Goal: Task Accomplishment & Management: Manage account settings

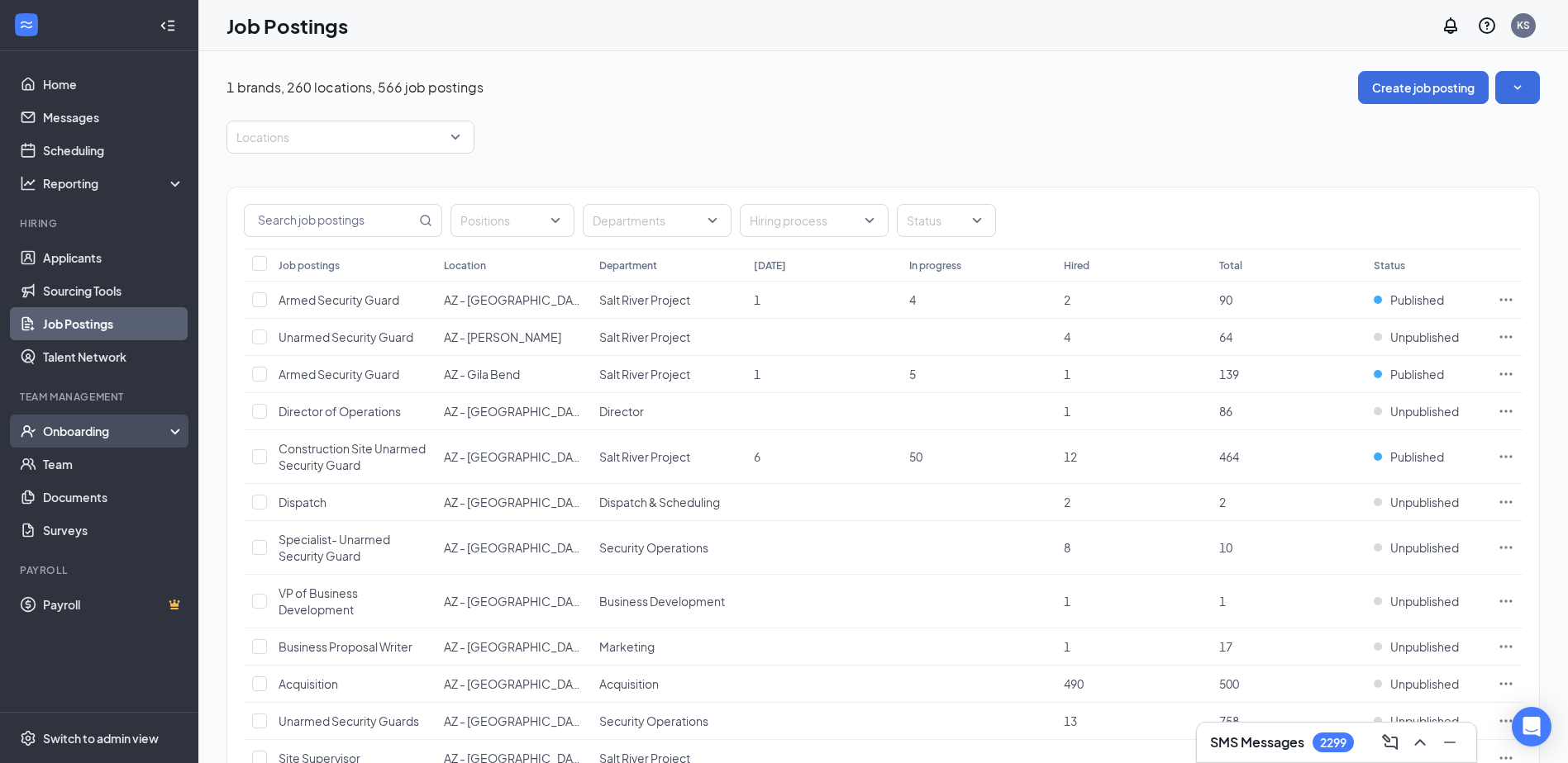
click at [91, 435] on div "Onboarding" at bounding box center [107, 431] width 128 height 16
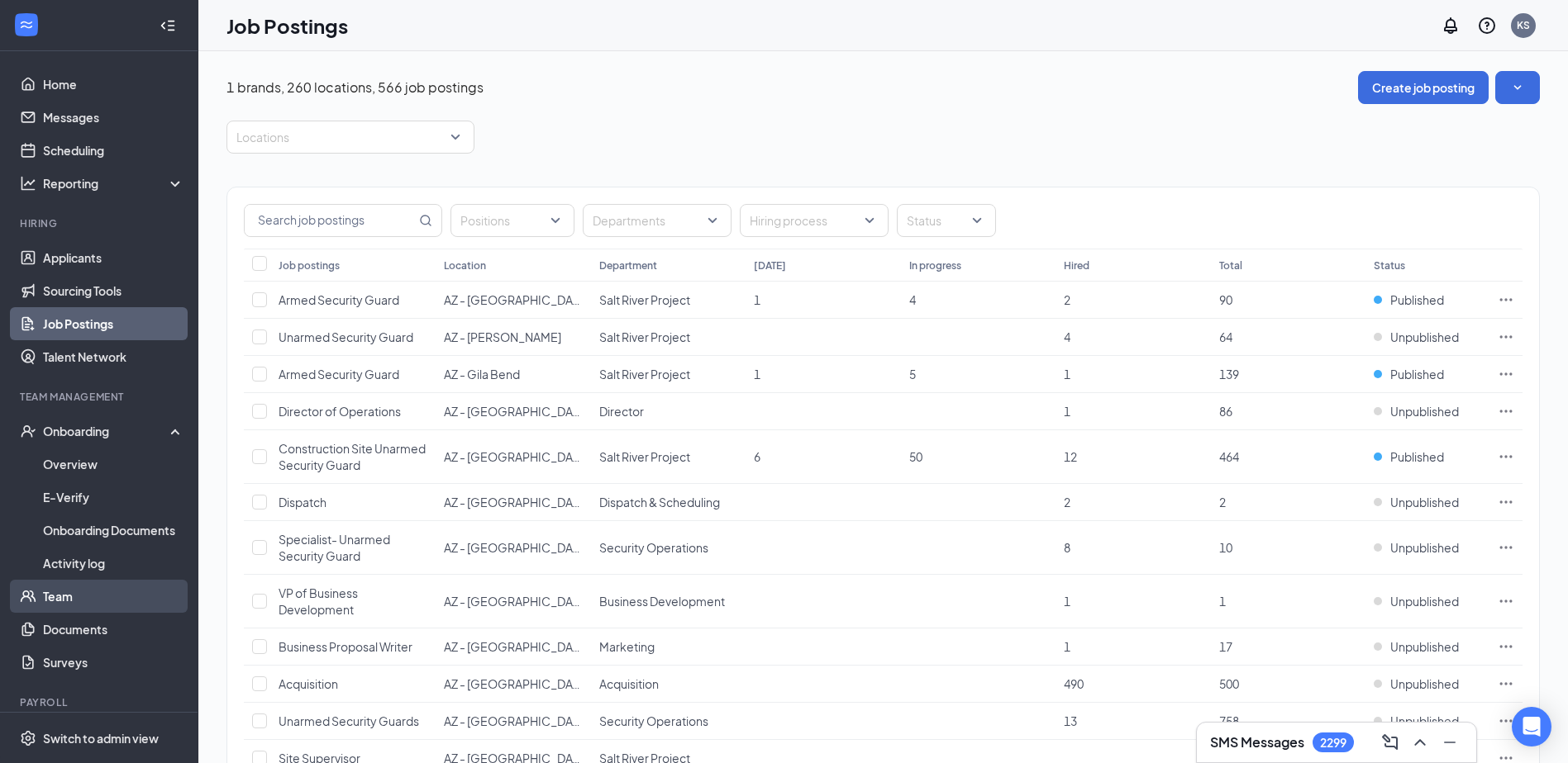
click at [54, 603] on link "Team" at bounding box center [113, 596] width 141 height 33
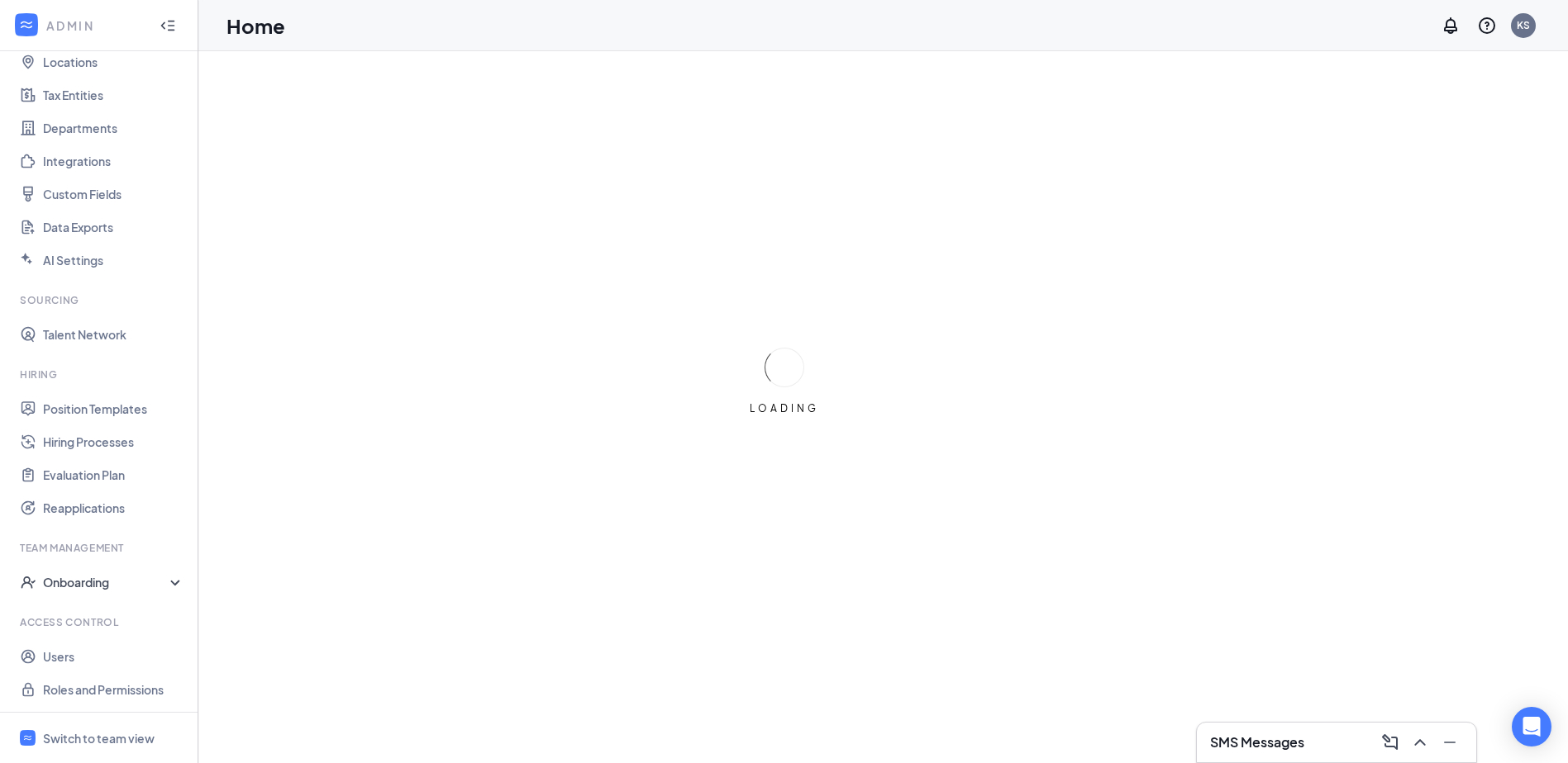
scroll to position [98, 0]
click at [67, 646] on link "Users" at bounding box center [113, 655] width 141 height 33
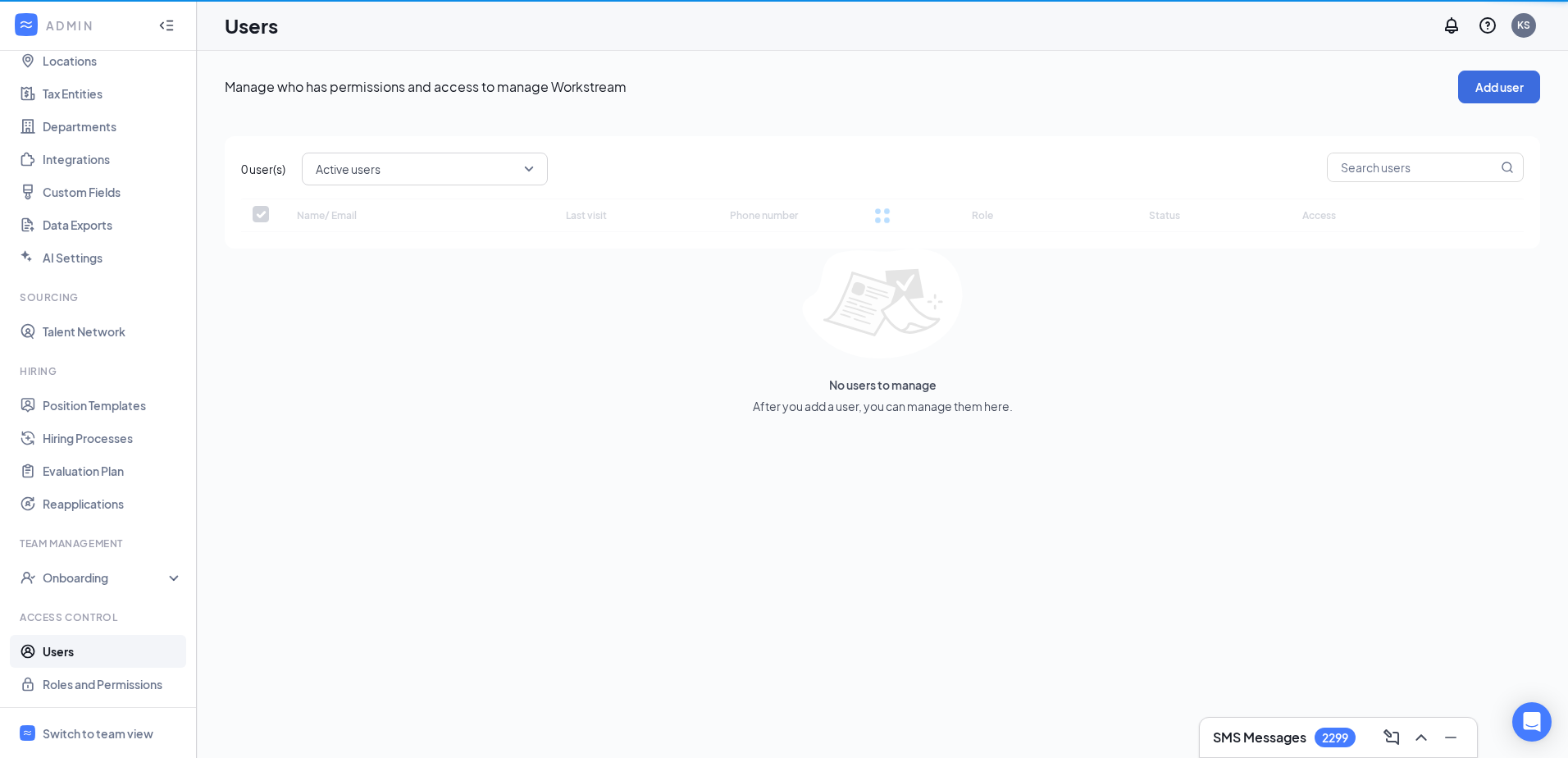
checkbox input "false"
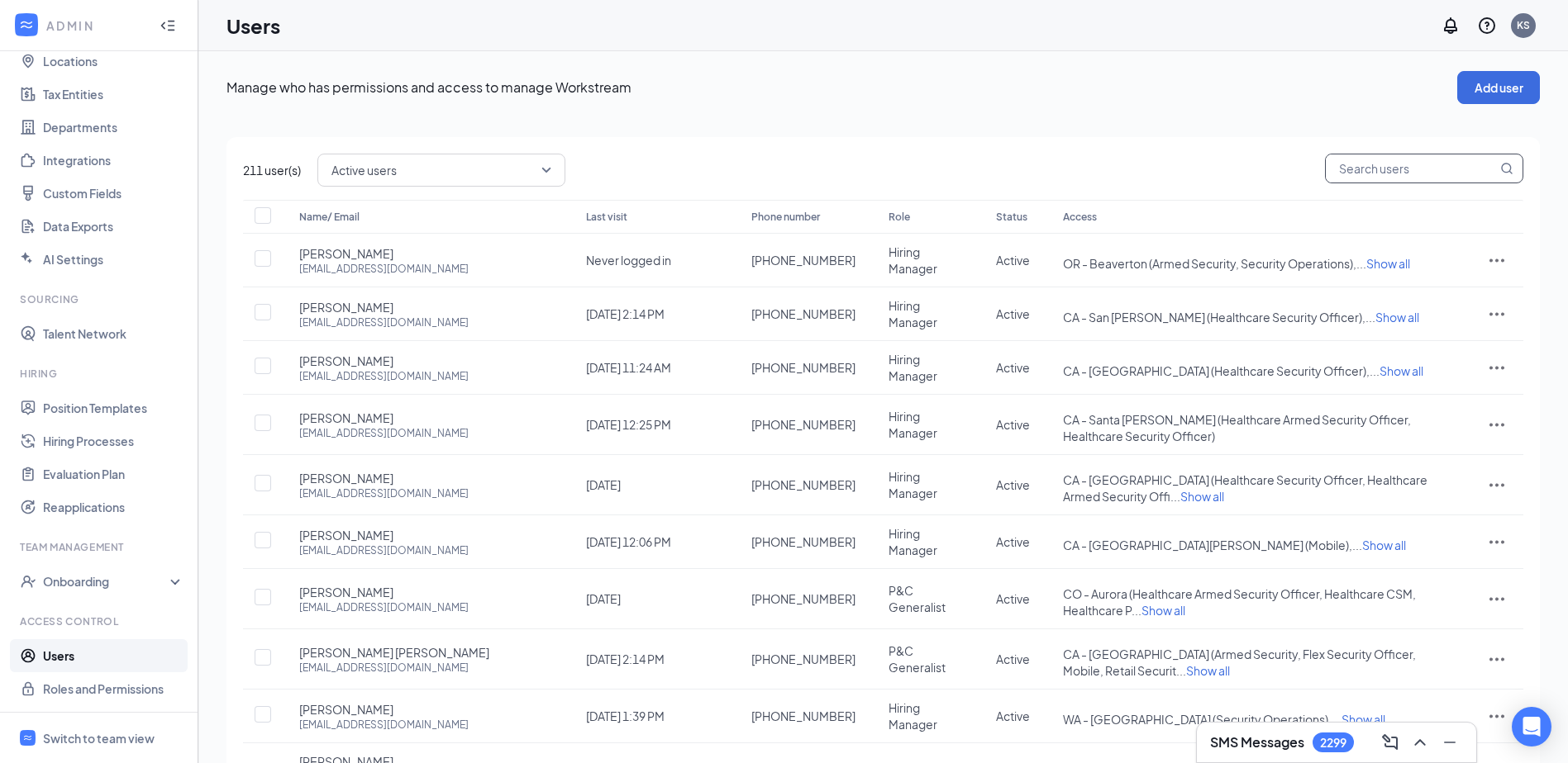
click at [1417, 169] on input "text" at bounding box center [1411, 168] width 171 height 28
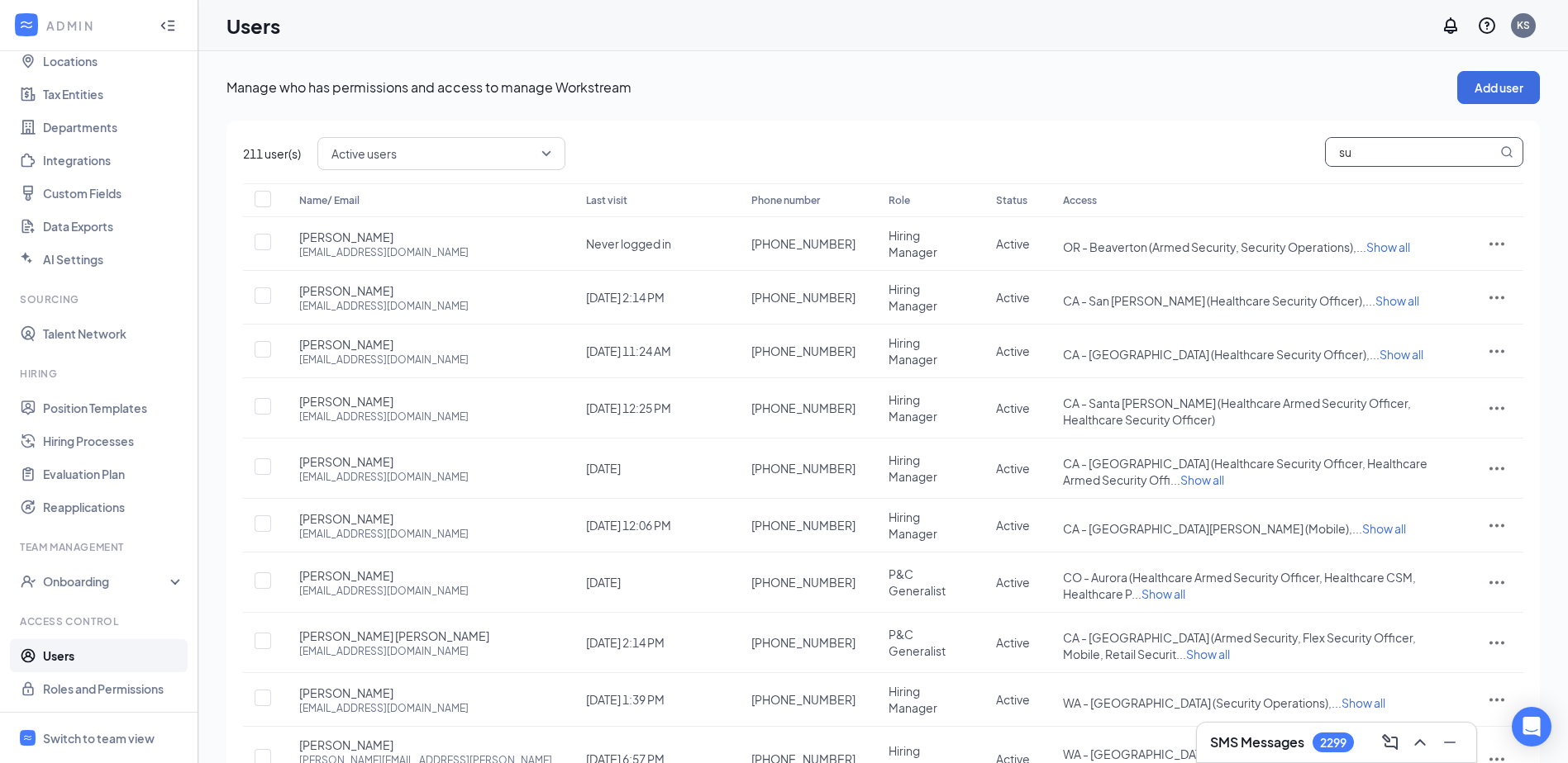
type input "sue"
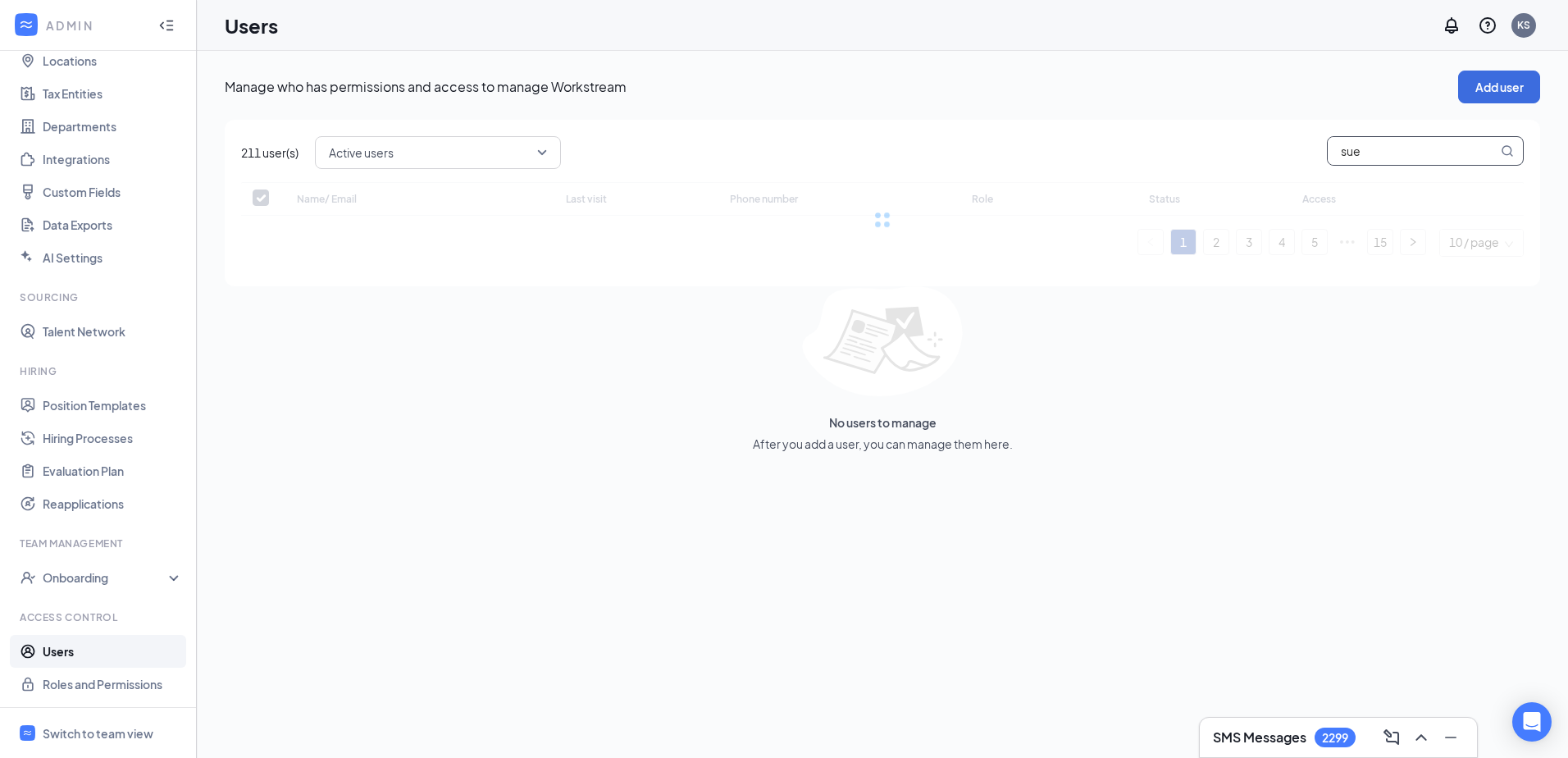
checkbox input "false"
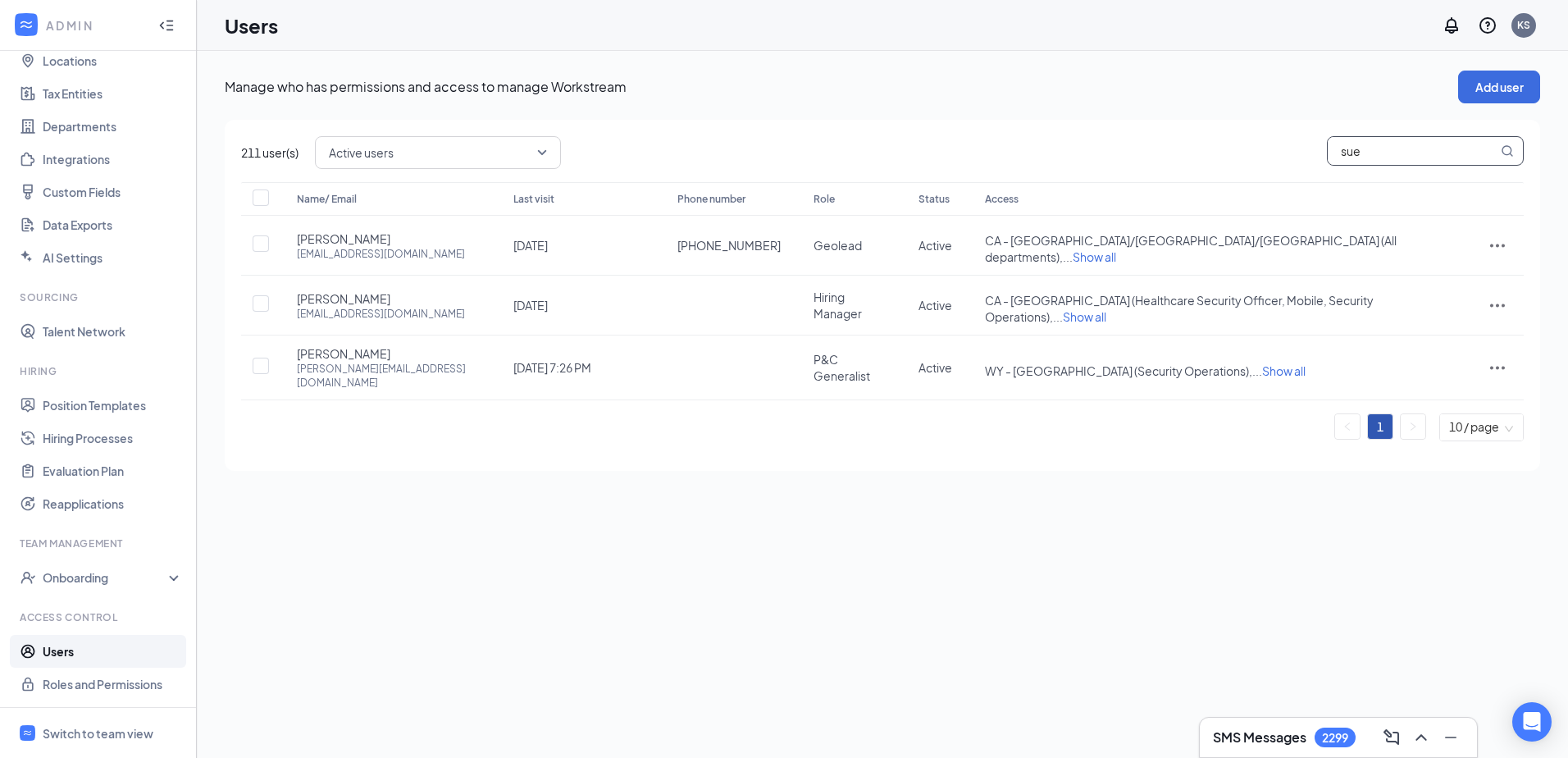
type input "sue"
click at [83, 732] on div "Switch to team view" at bounding box center [98, 734] width 110 height 16
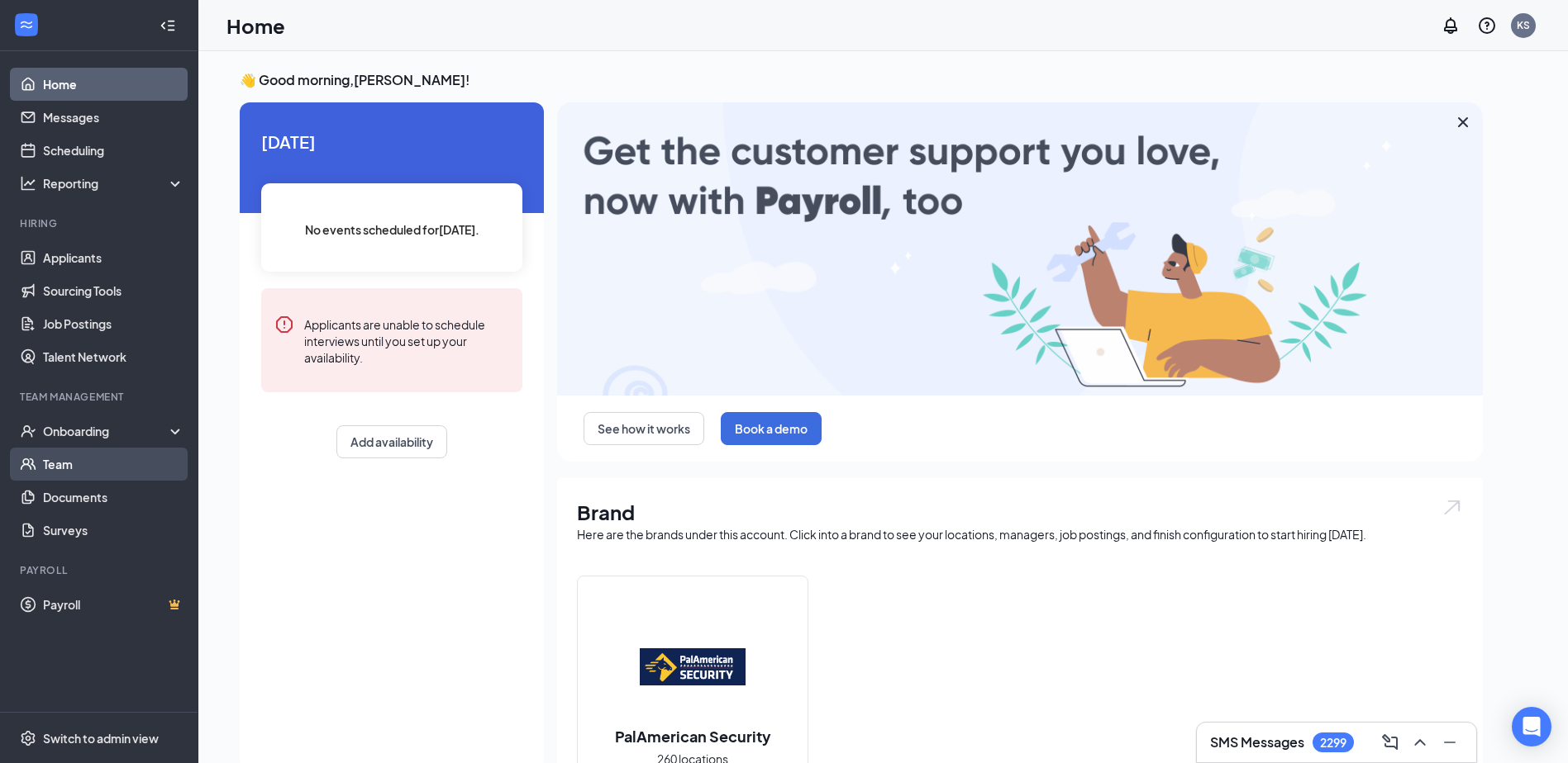
click at [75, 469] on link "Team" at bounding box center [113, 464] width 141 height 33
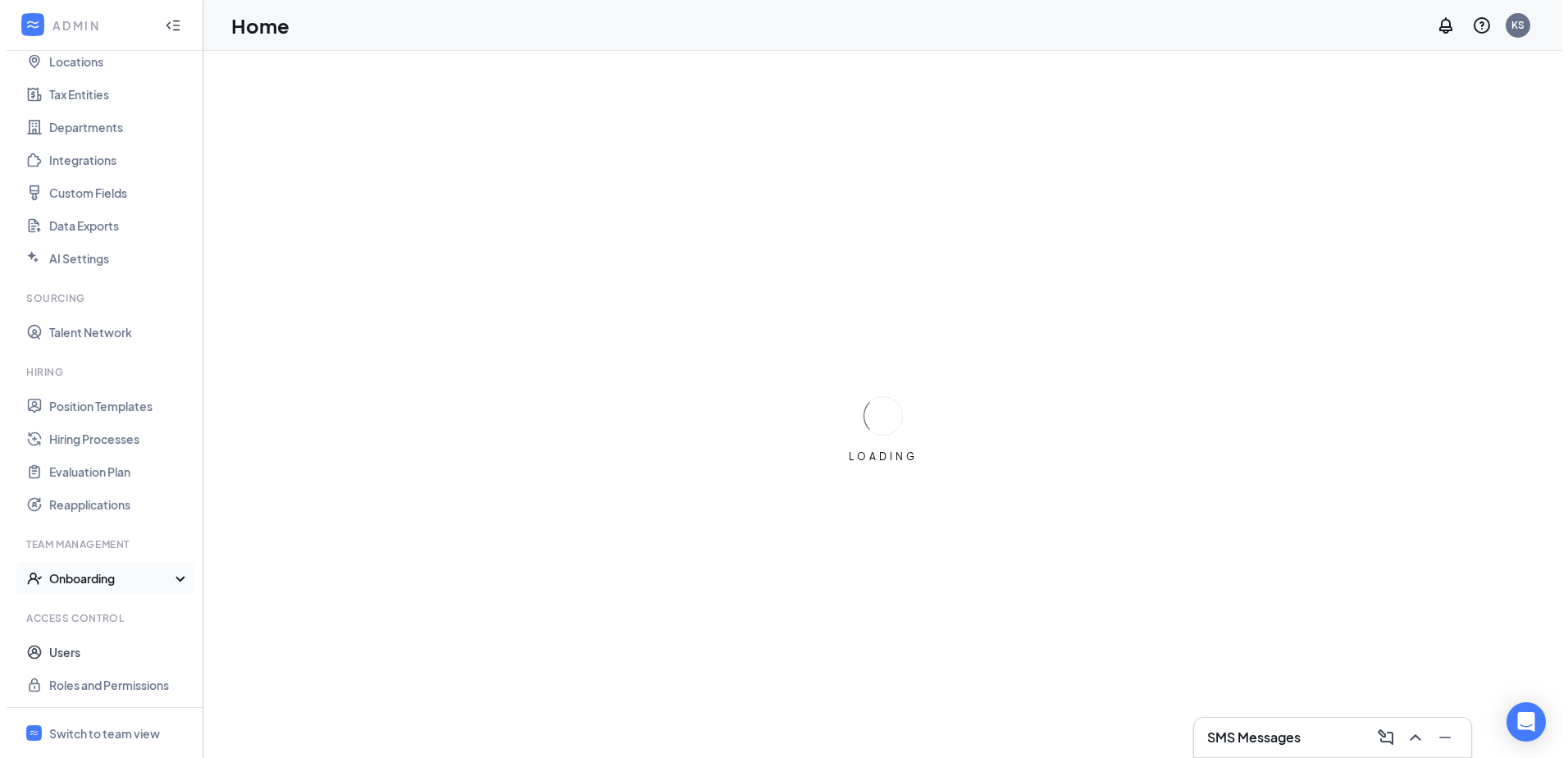
scroll to position [97, 0]
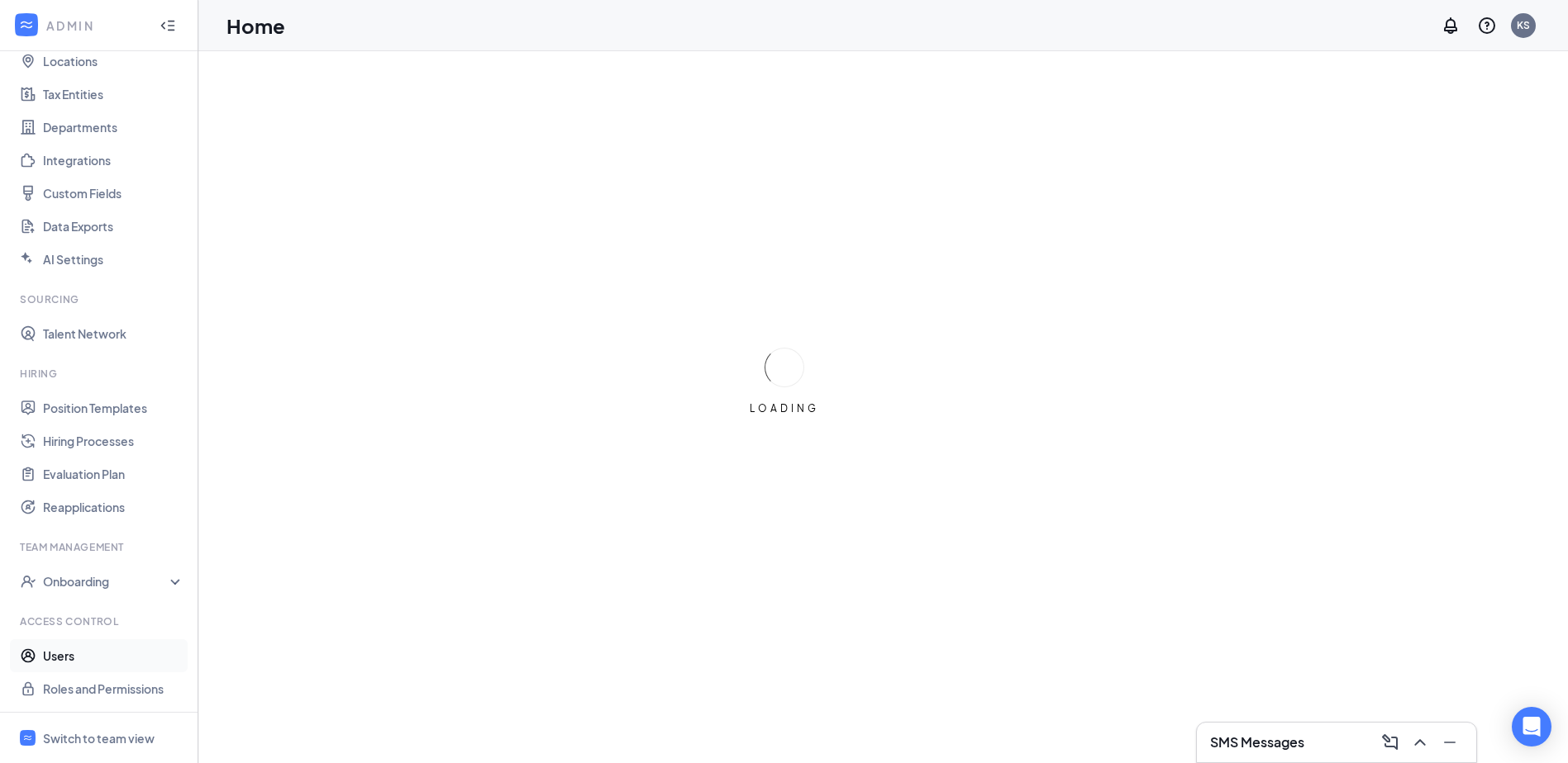
click at [78, 652] on link "Users" at bounding box center [113, 655] width 141 height 33
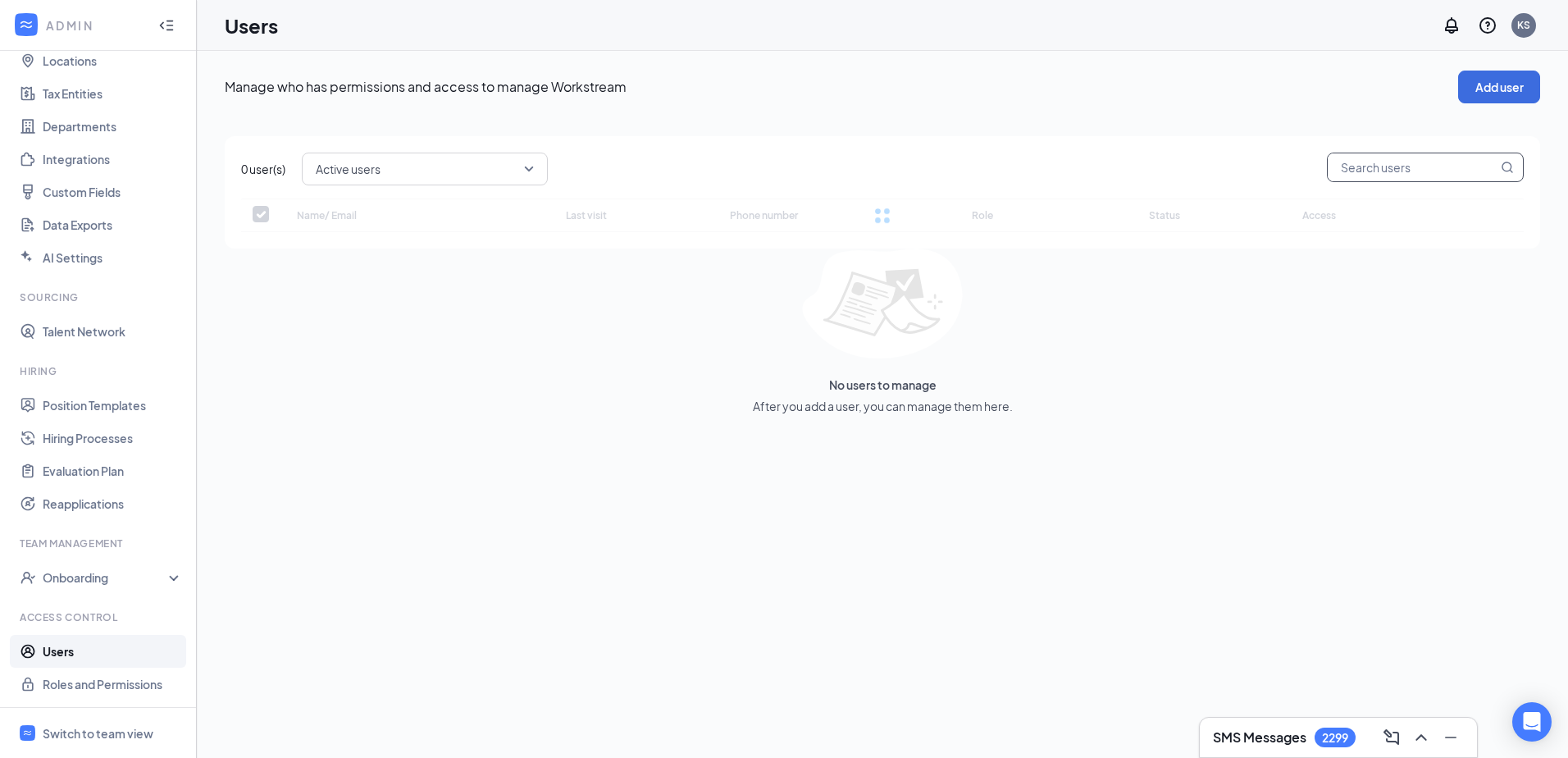
checkbox input "false"
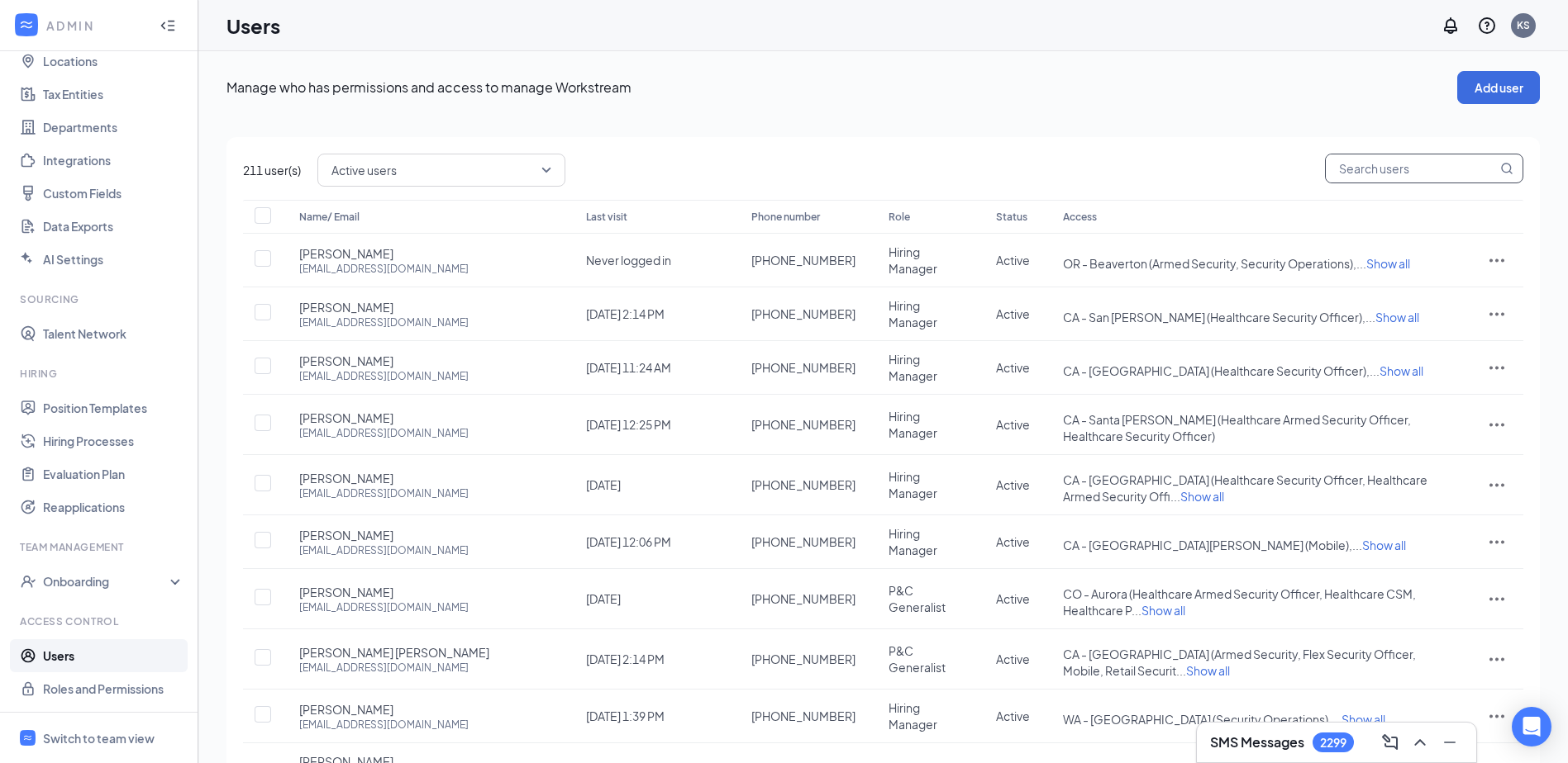
click at [1410, 160] on input "text" at bounding box center [1411, 168] width 171 height 28
type input "sue"
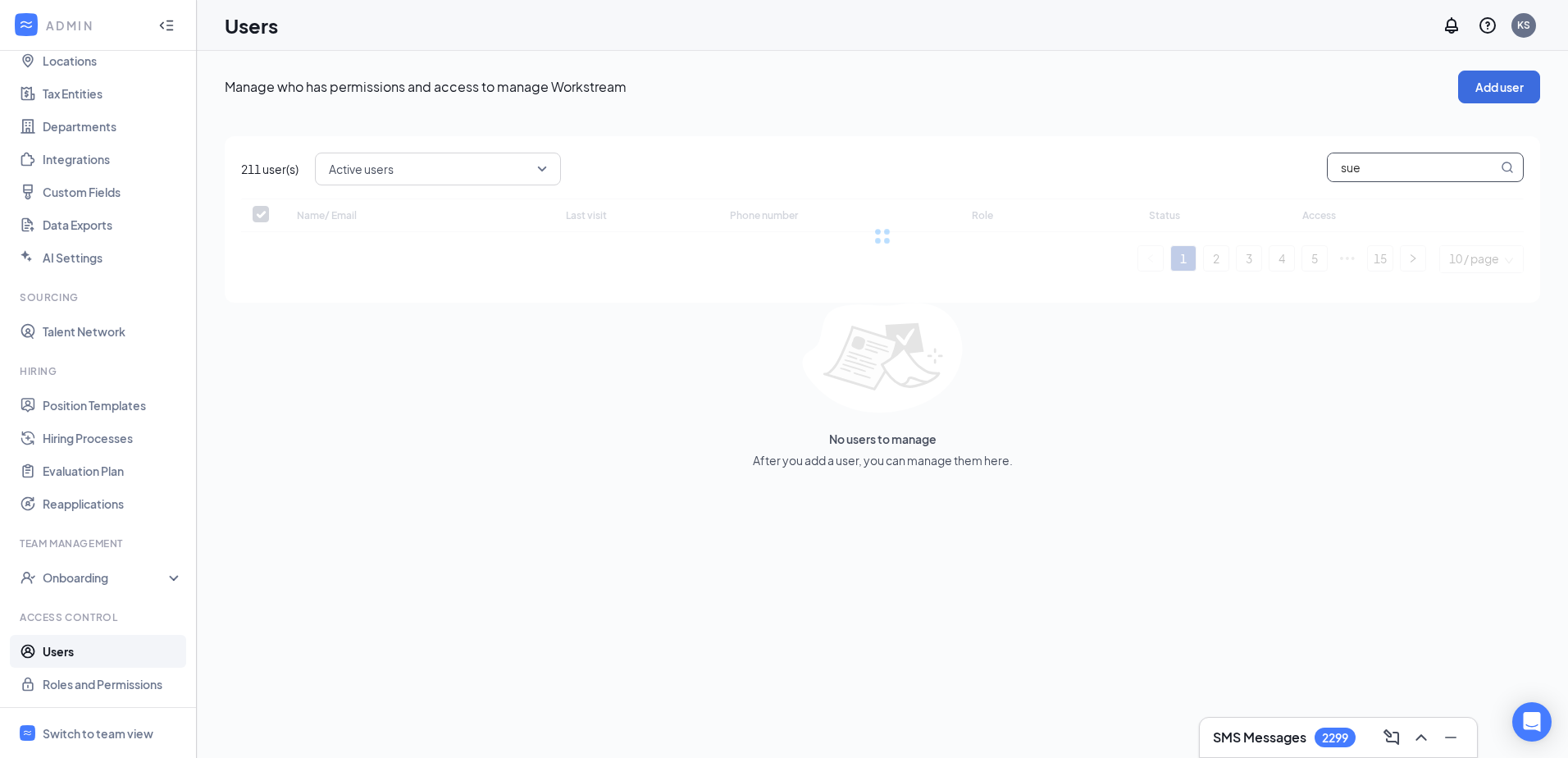
checkbox input "false"
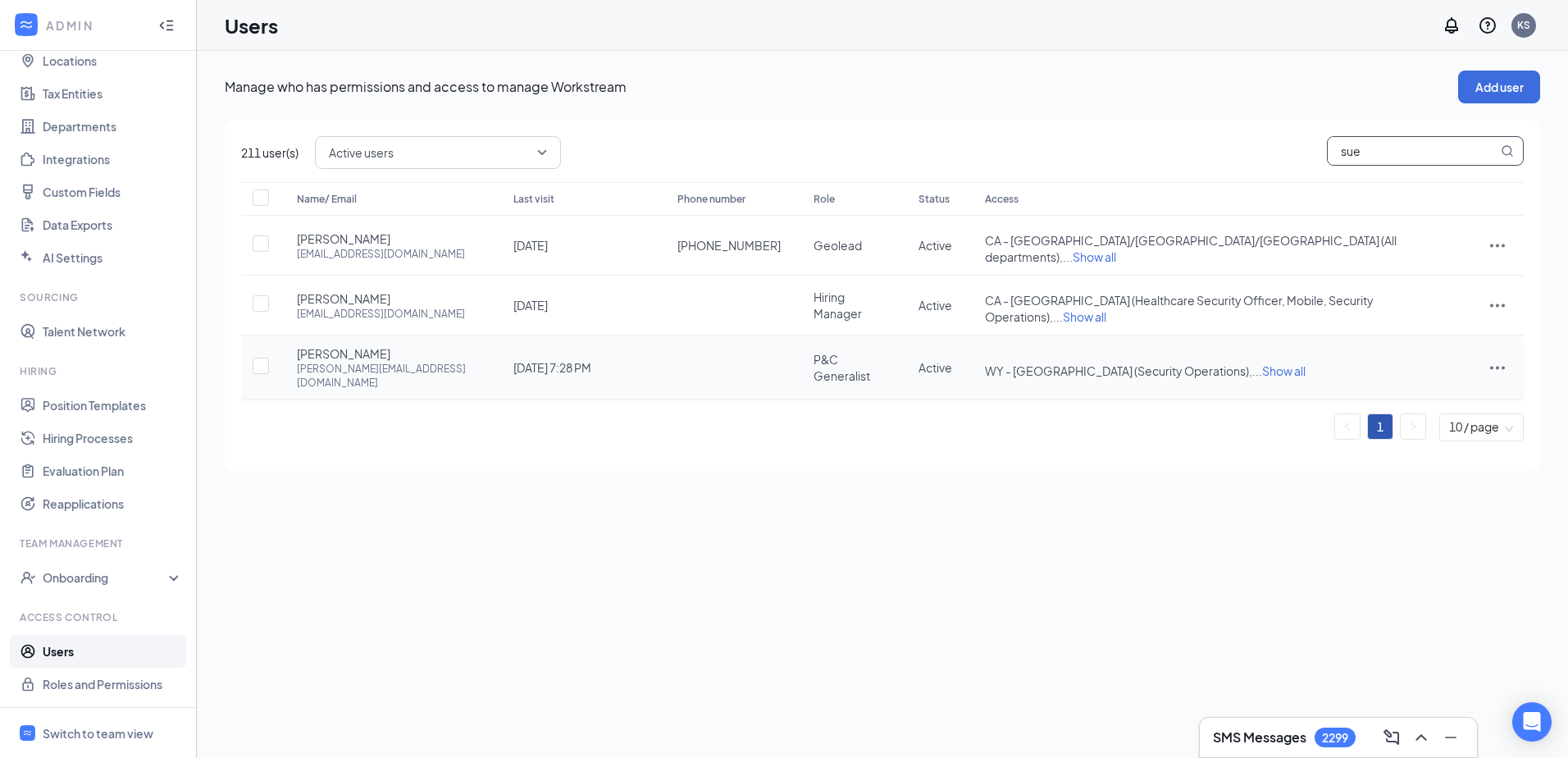
type input "sue"
click at [1493, 358] on icon "ActionsIcon" at bounding box center [1497, 368] width 20 height 20
click at [1415, 374] on span "Edit user" at bounding box center [1415, 378] width 47 height 14
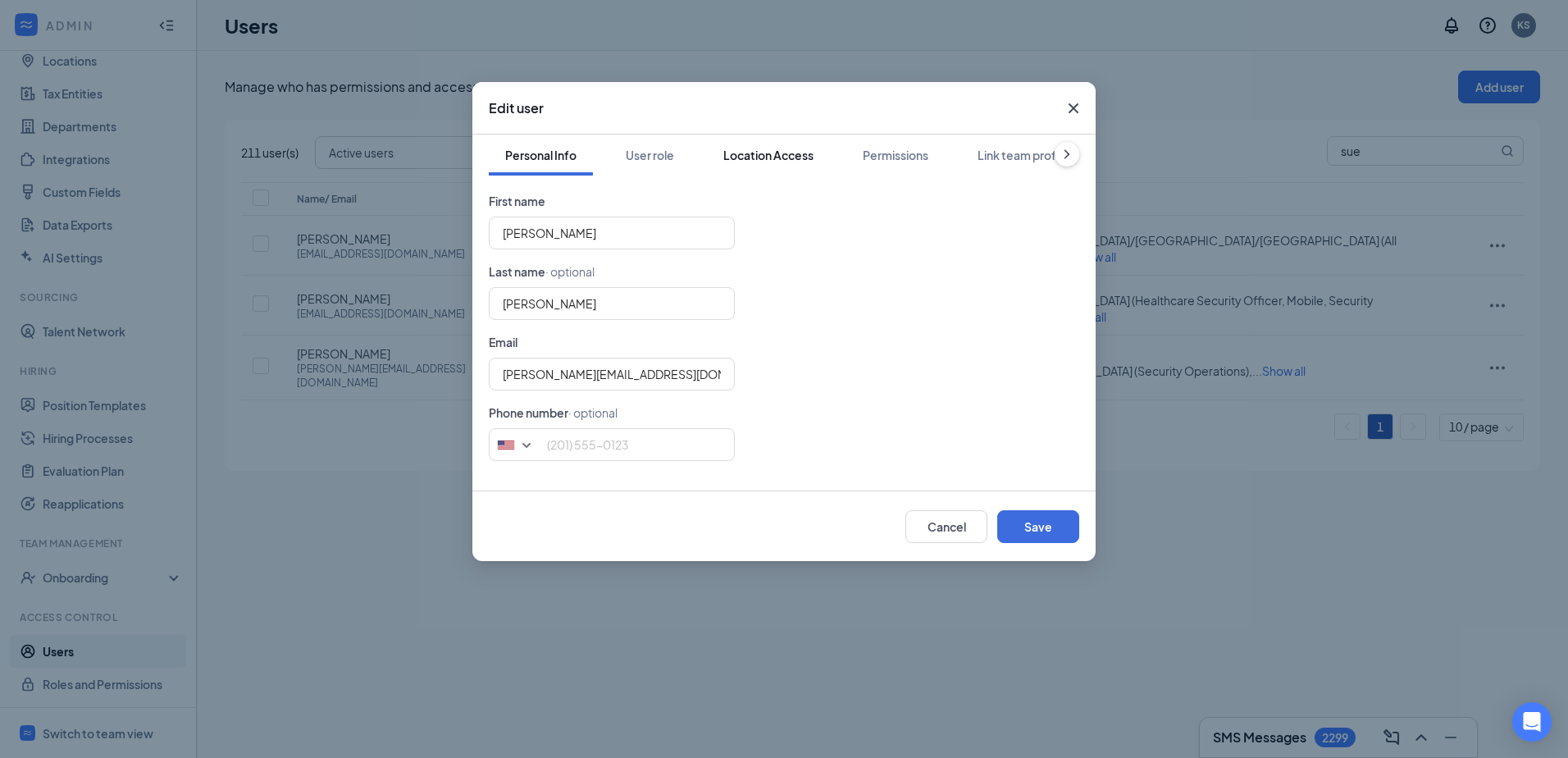
click at [754, 156] on div "Location Access" at bounding box center [769, 155] width 91 height 16
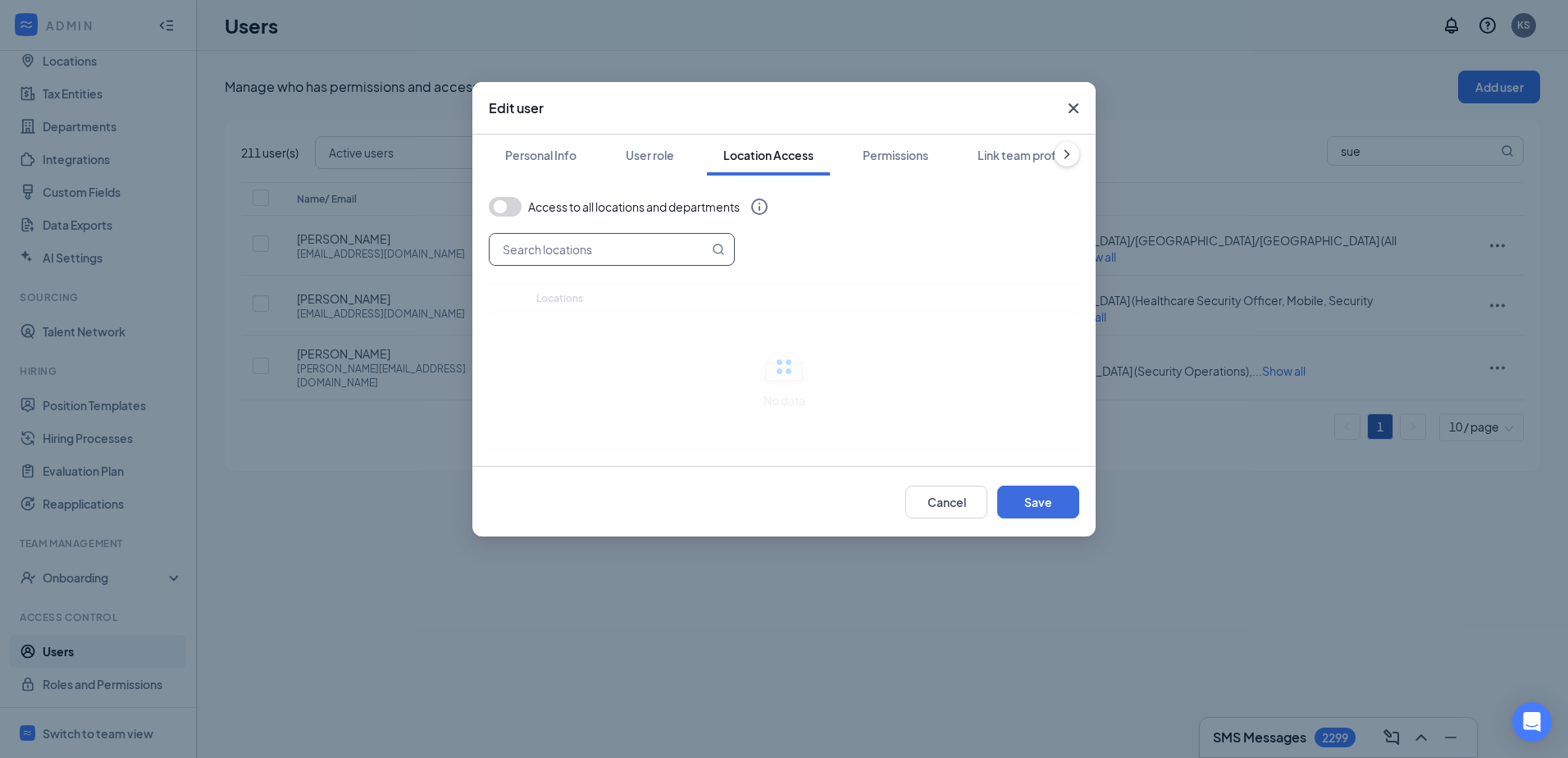
drag, startPoint x: 628, startPoint y: 252, endPoint x: 627, endPoint y: 241, distance: 11.0
click at [629, 251] on input "text" at bounding box center [599, 249] width 219 height 31
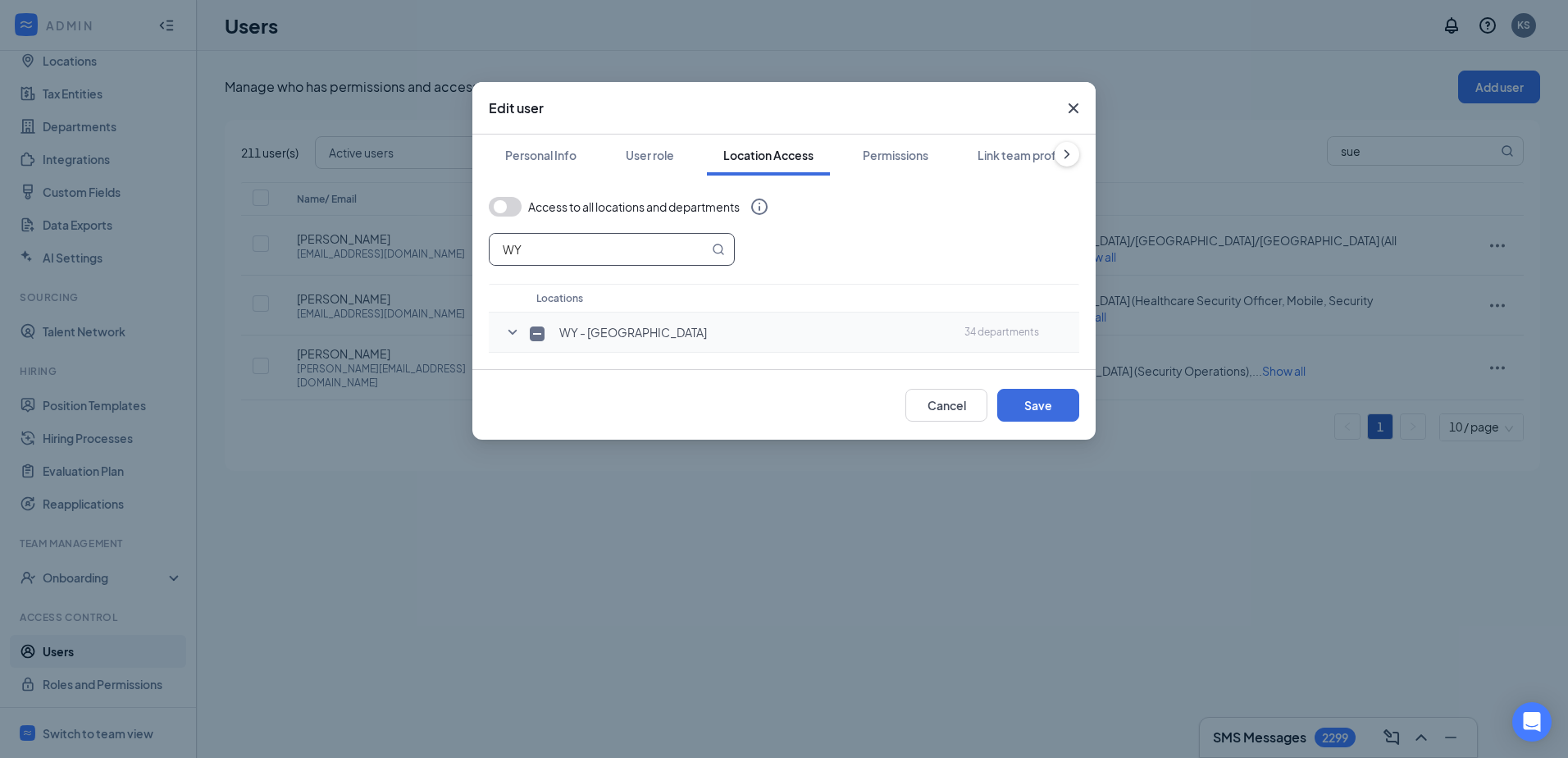
type input "WY"
click at [512, 331] on icon "SmallChevronDown" at bounding box center [512, 332] width 20 height 20
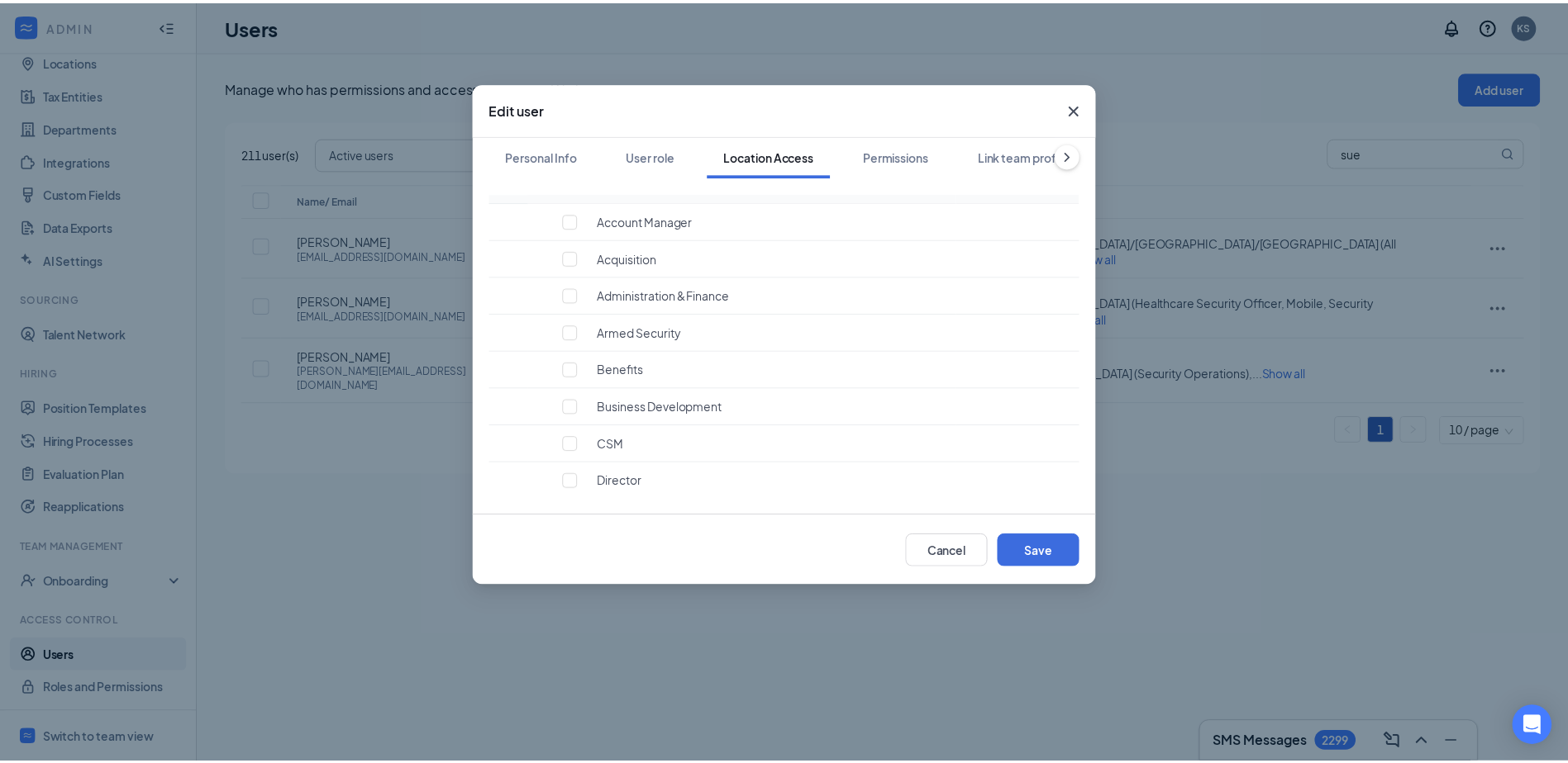
scroll to position [129, 0]
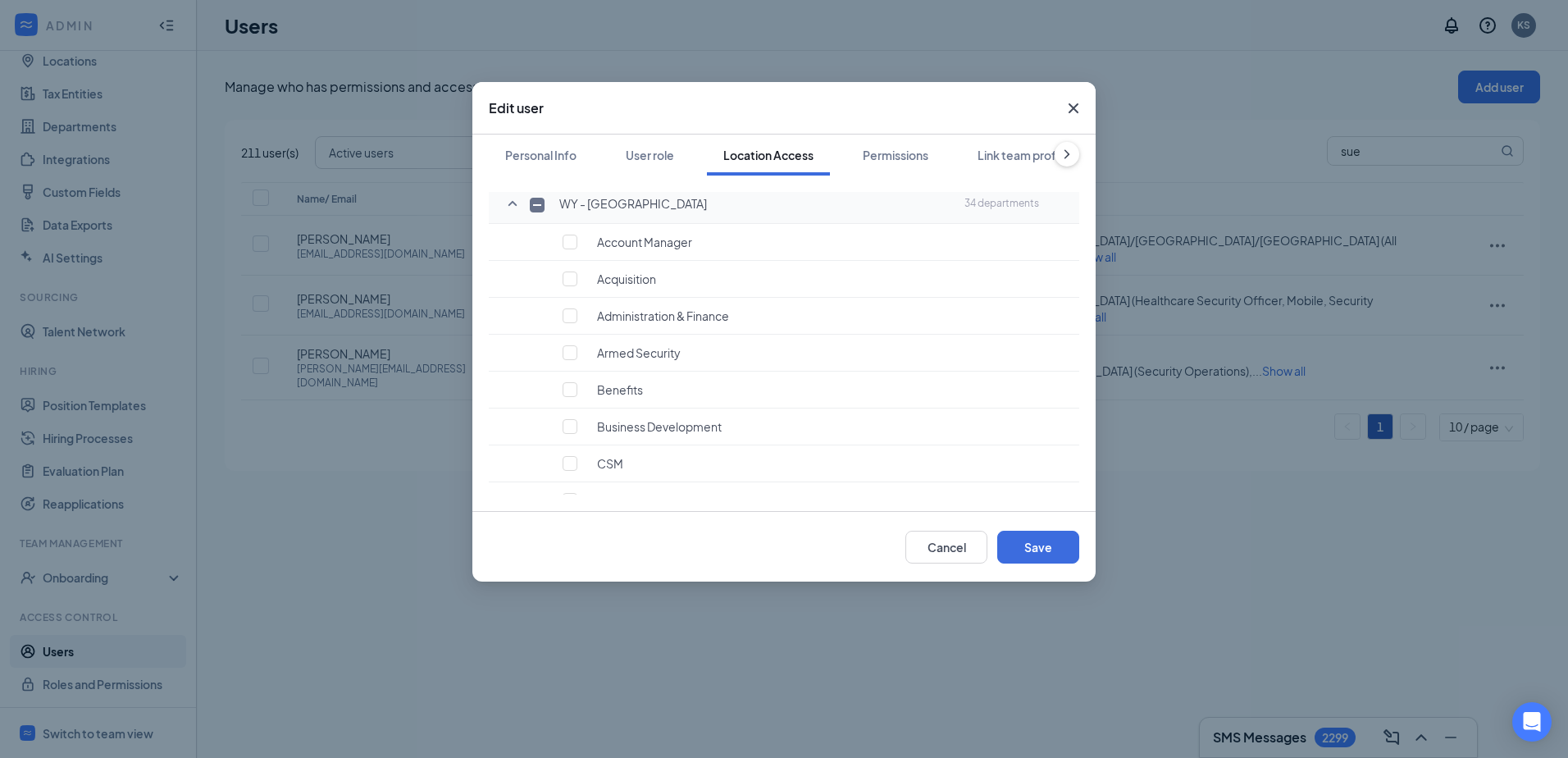
click at [534, 201] on input "checkbox" at bounding box center [537, 205] width 14 height 14
checkbox input "true"
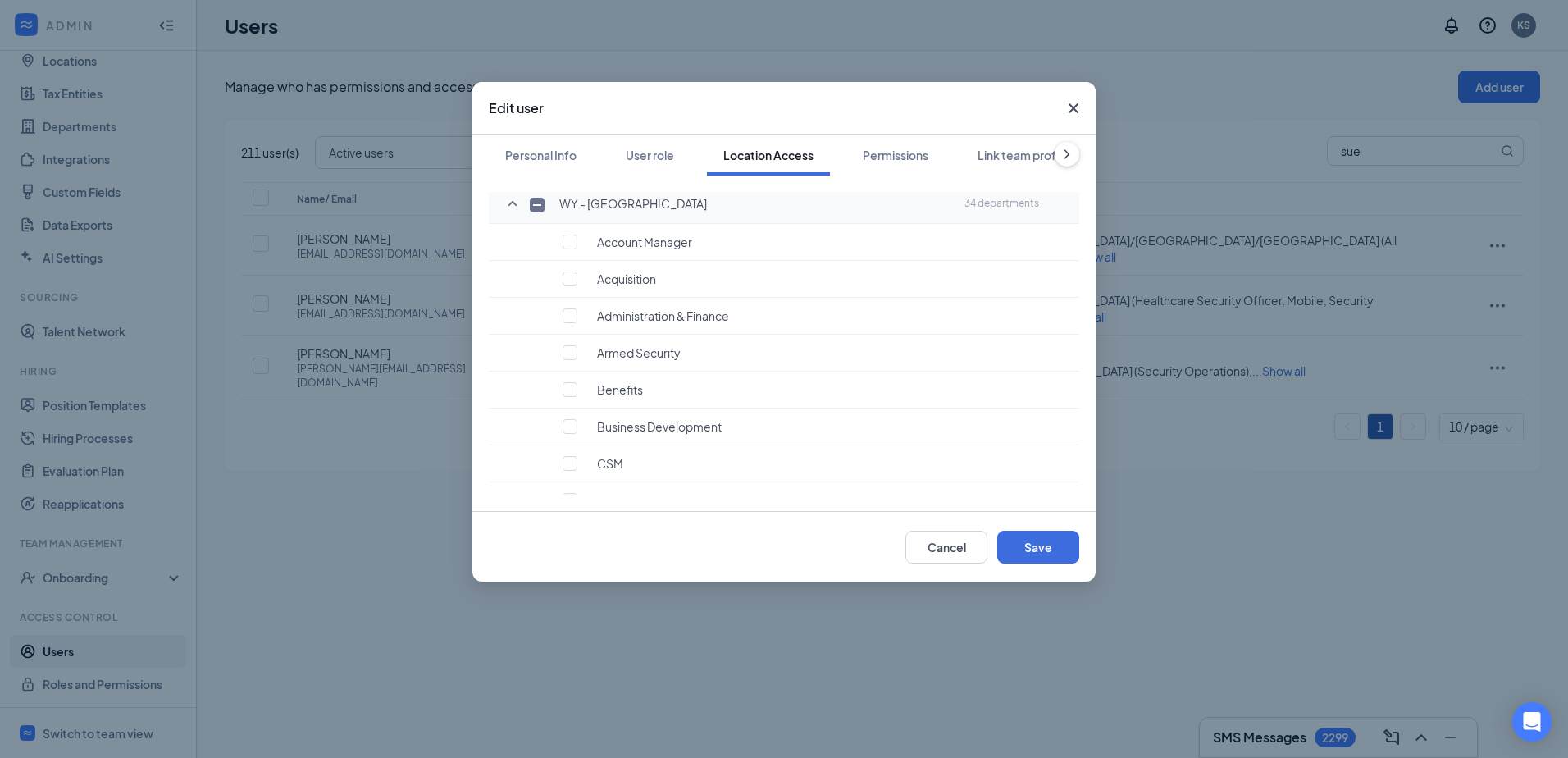
checkbox input "true"
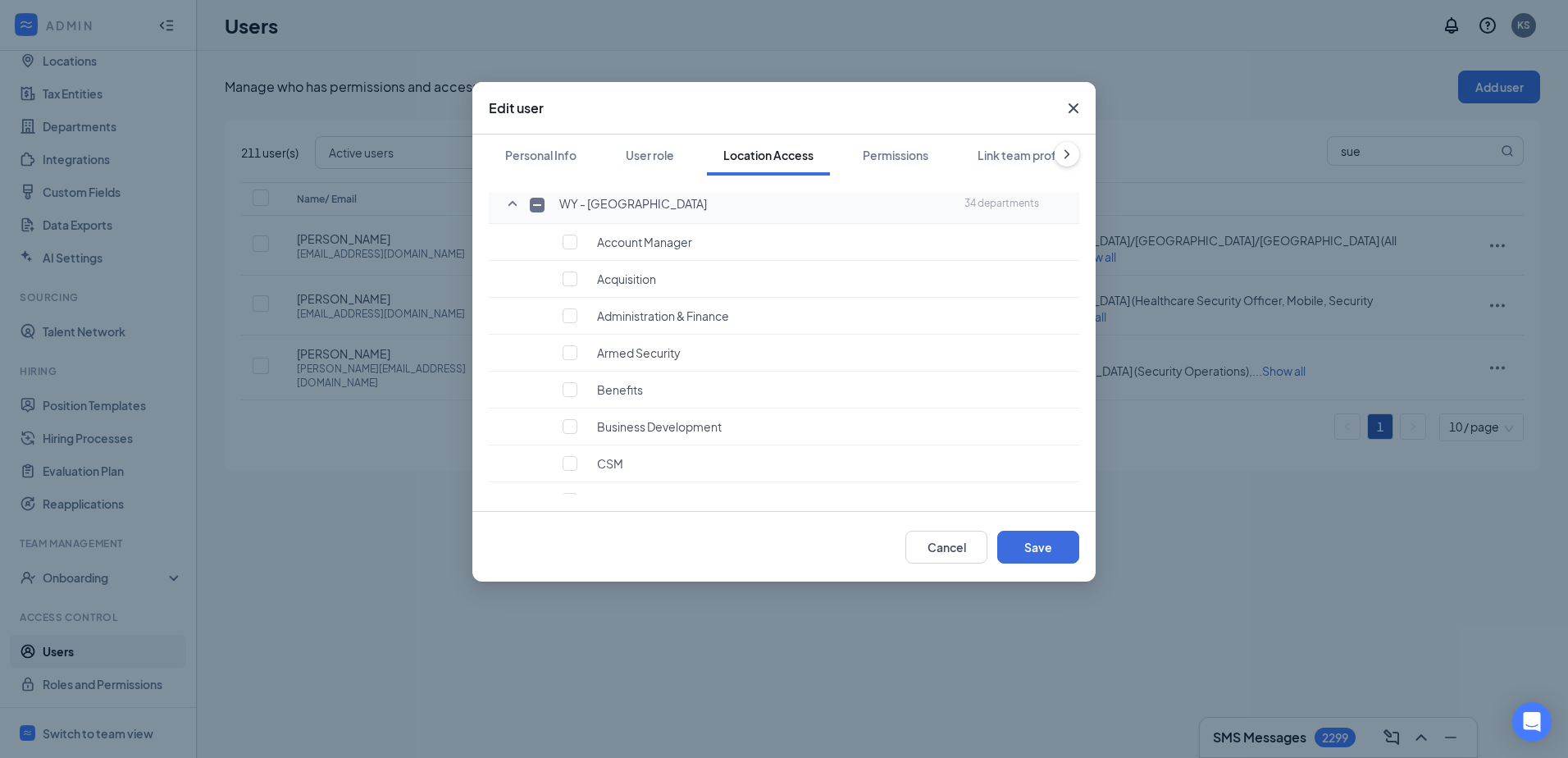
checkbox input "true"
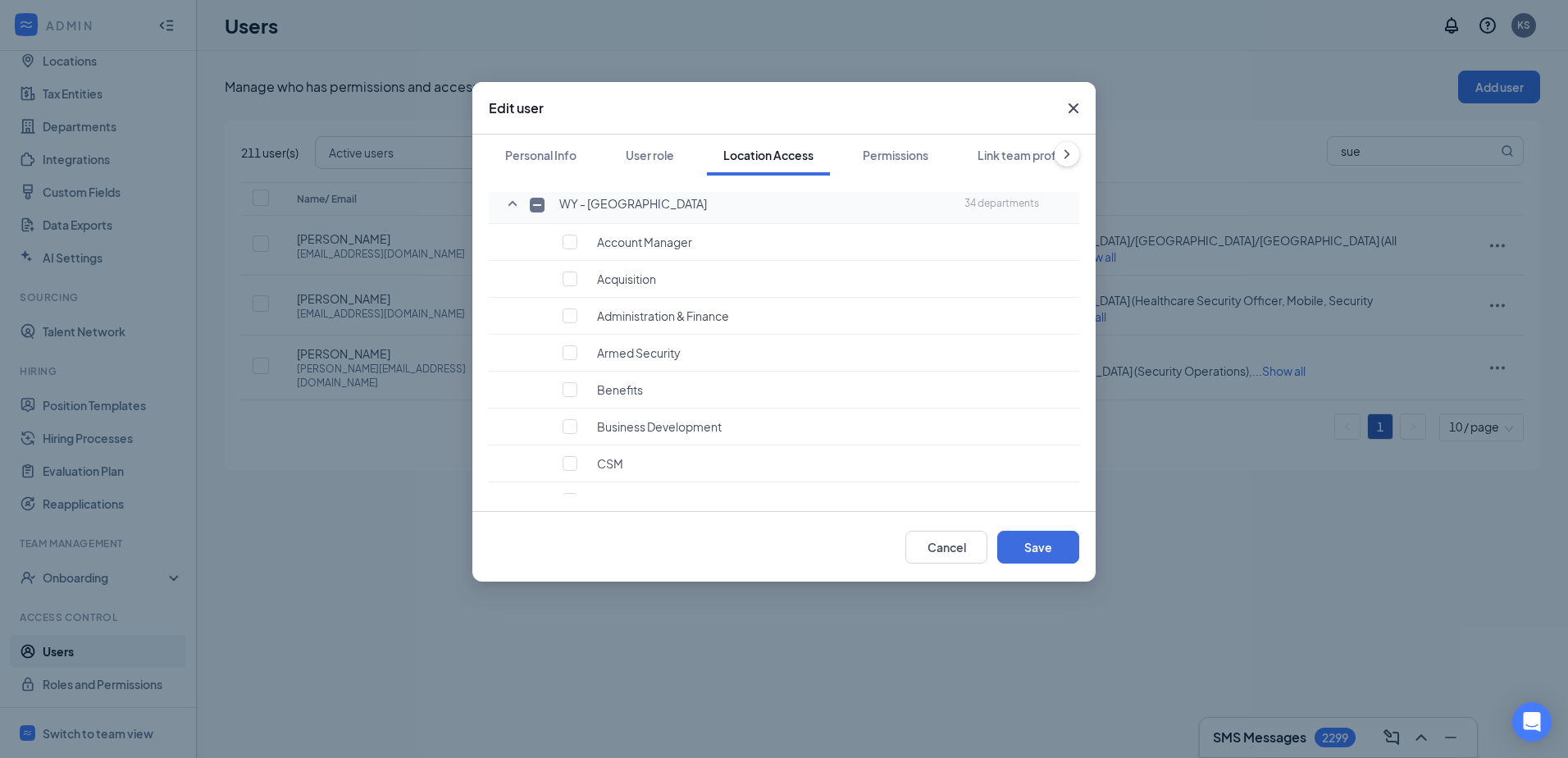
checkbox input "true"
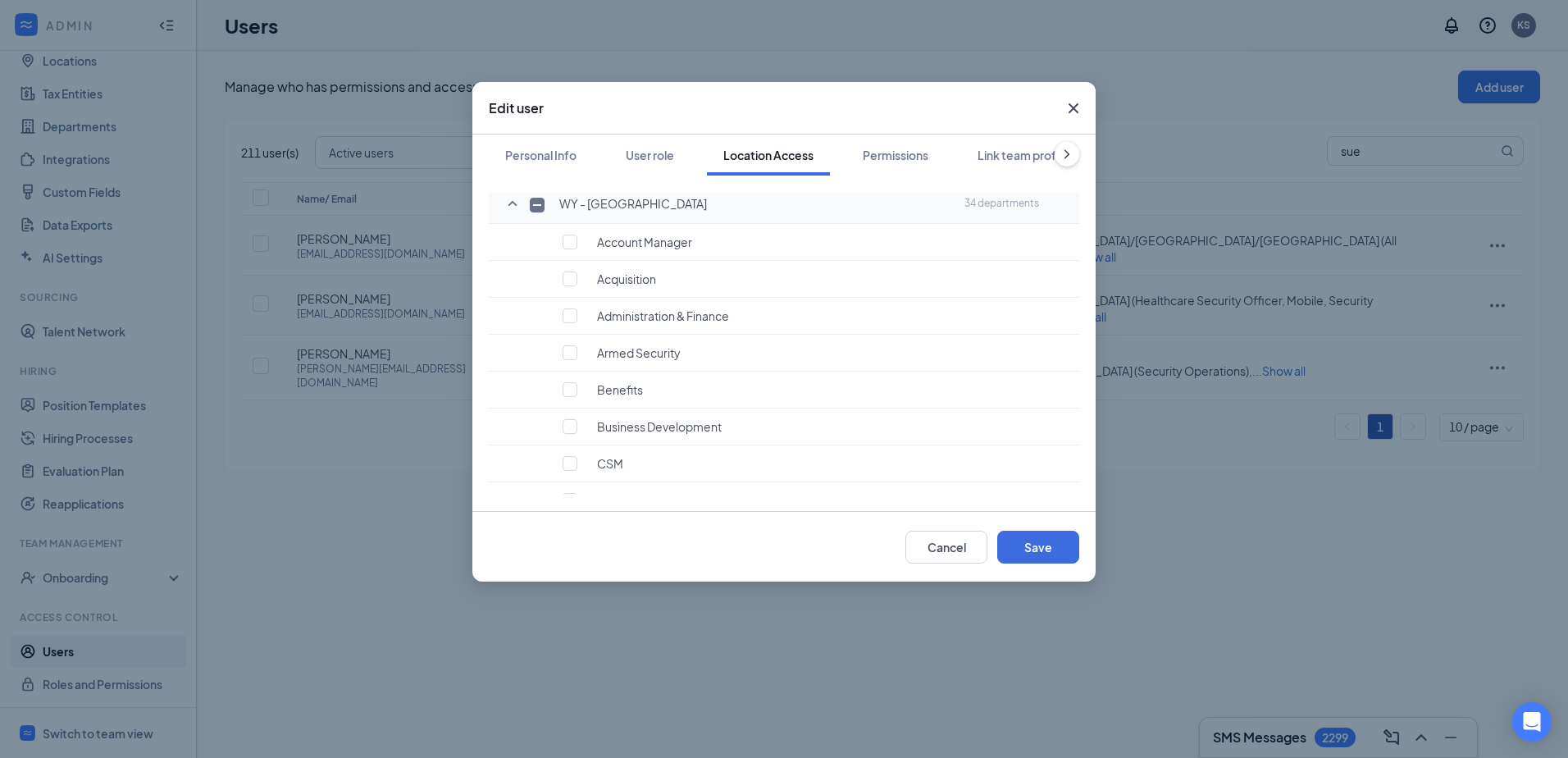
checkbox input "true"
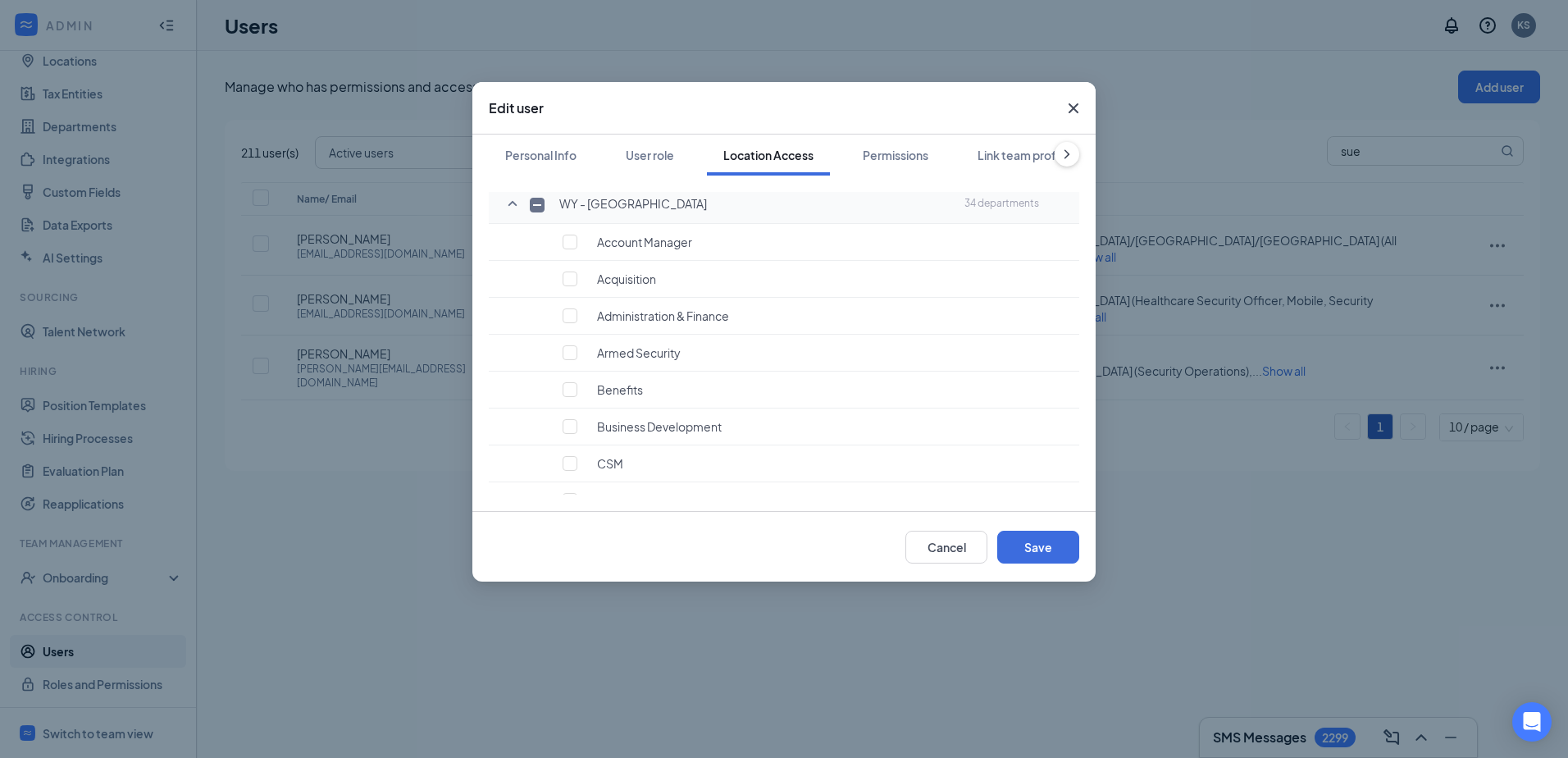
checkbox input "true"
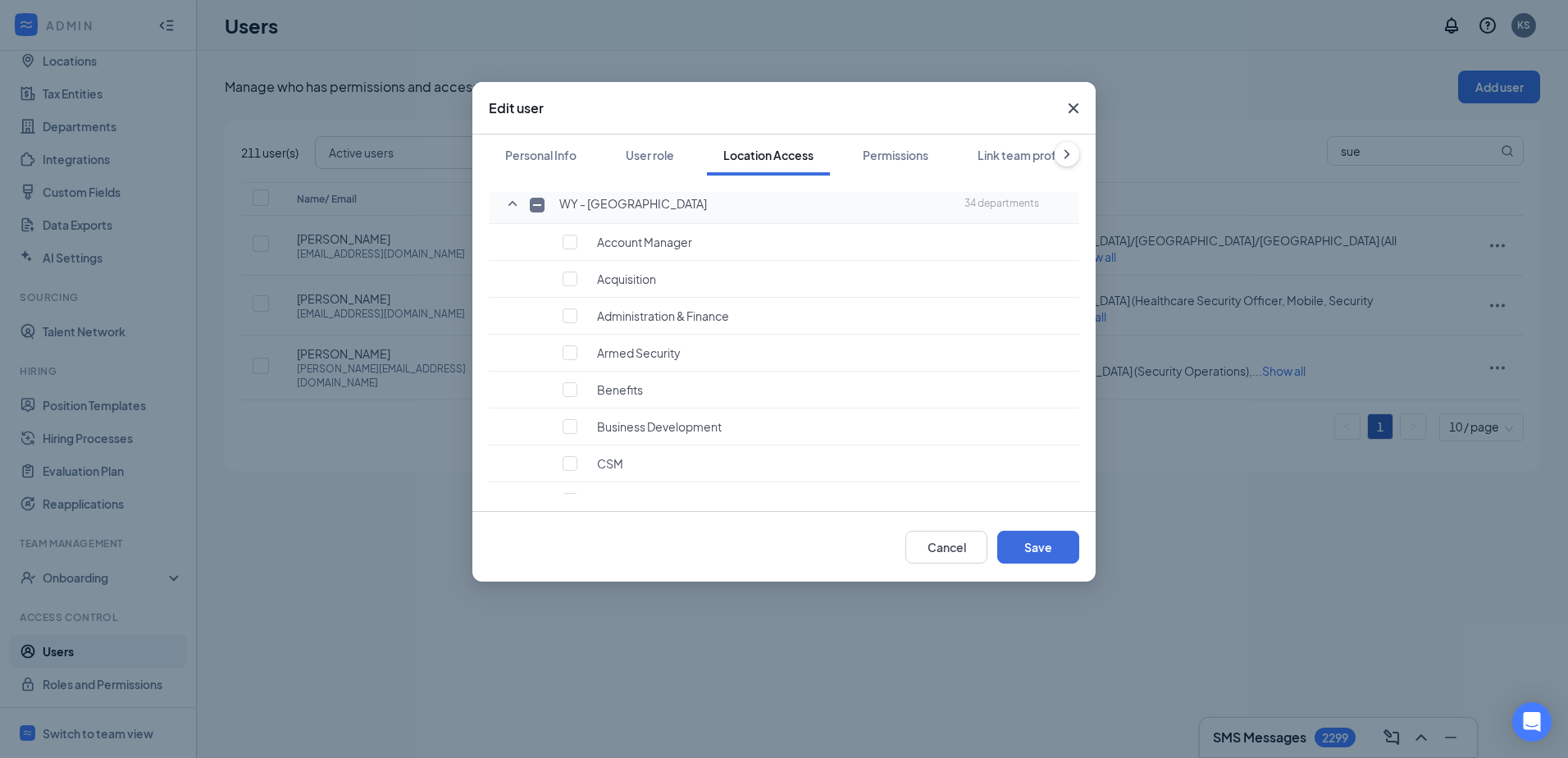
checkbox input "true"
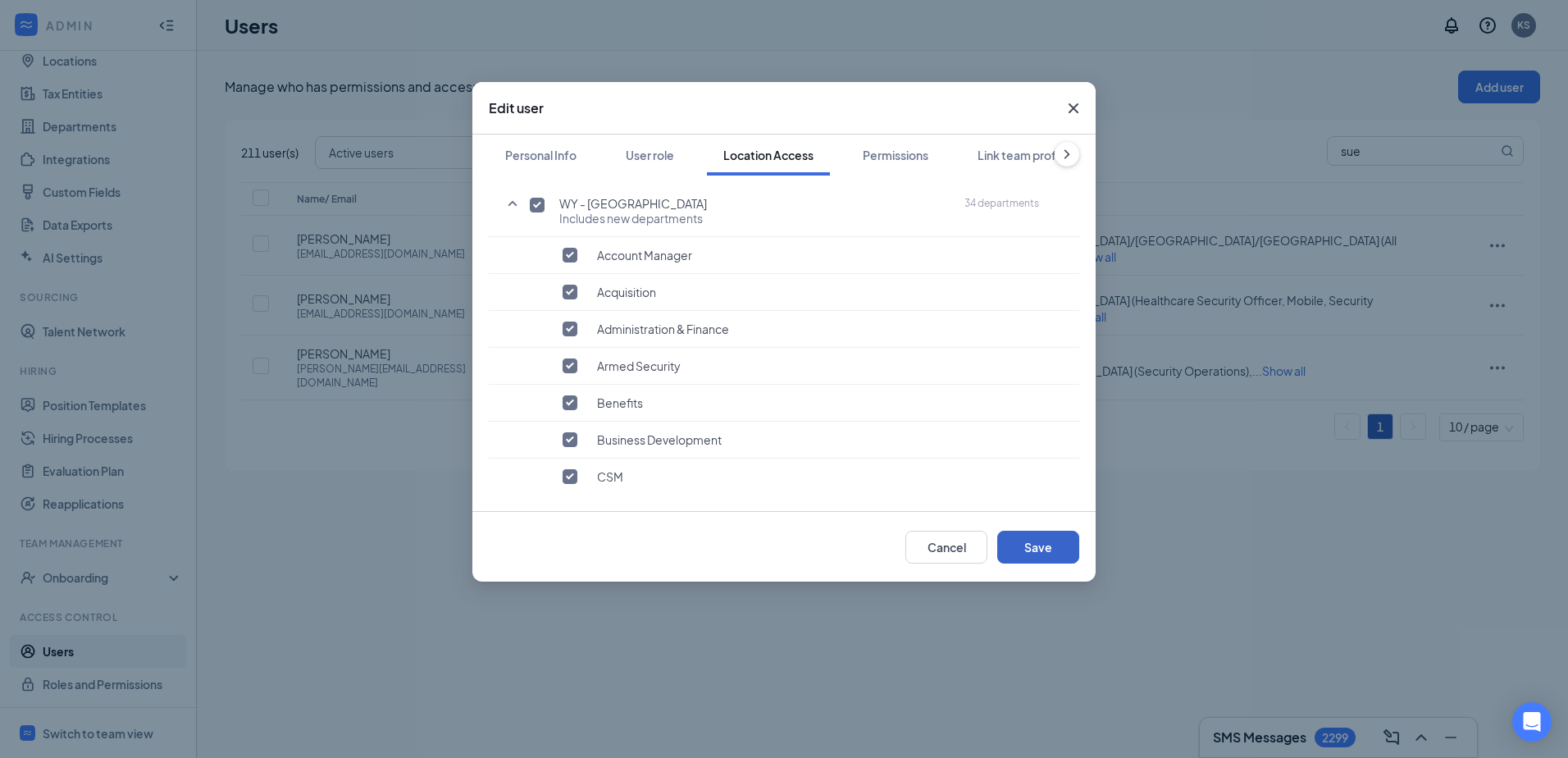
click at [1022, 544] on button "Save" at bounding box center [1038, 547] width 82 height 33
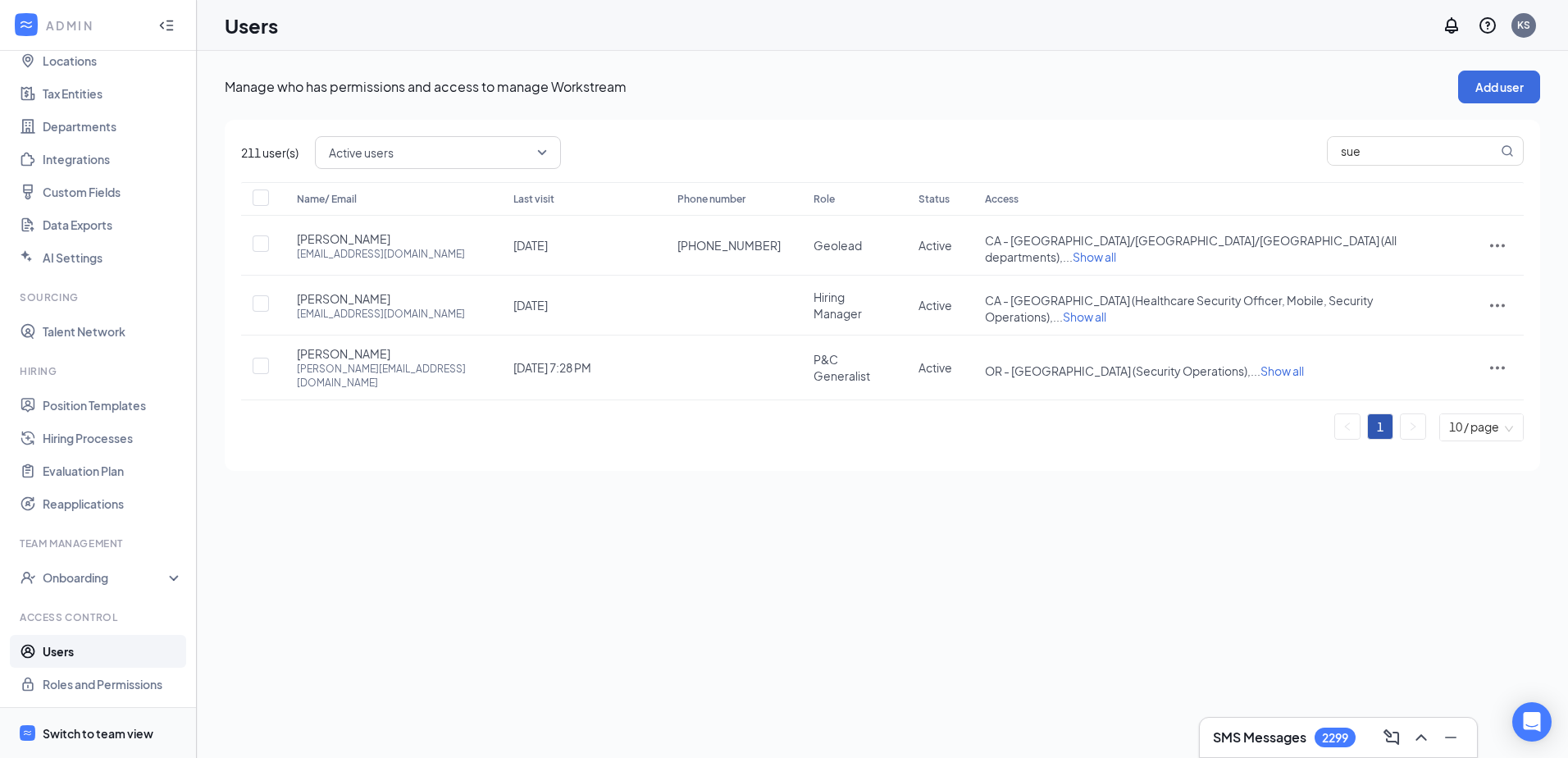
click at [99, 727] on div "Switch to team view" at bounding box center [98, 734] width 110 height 16
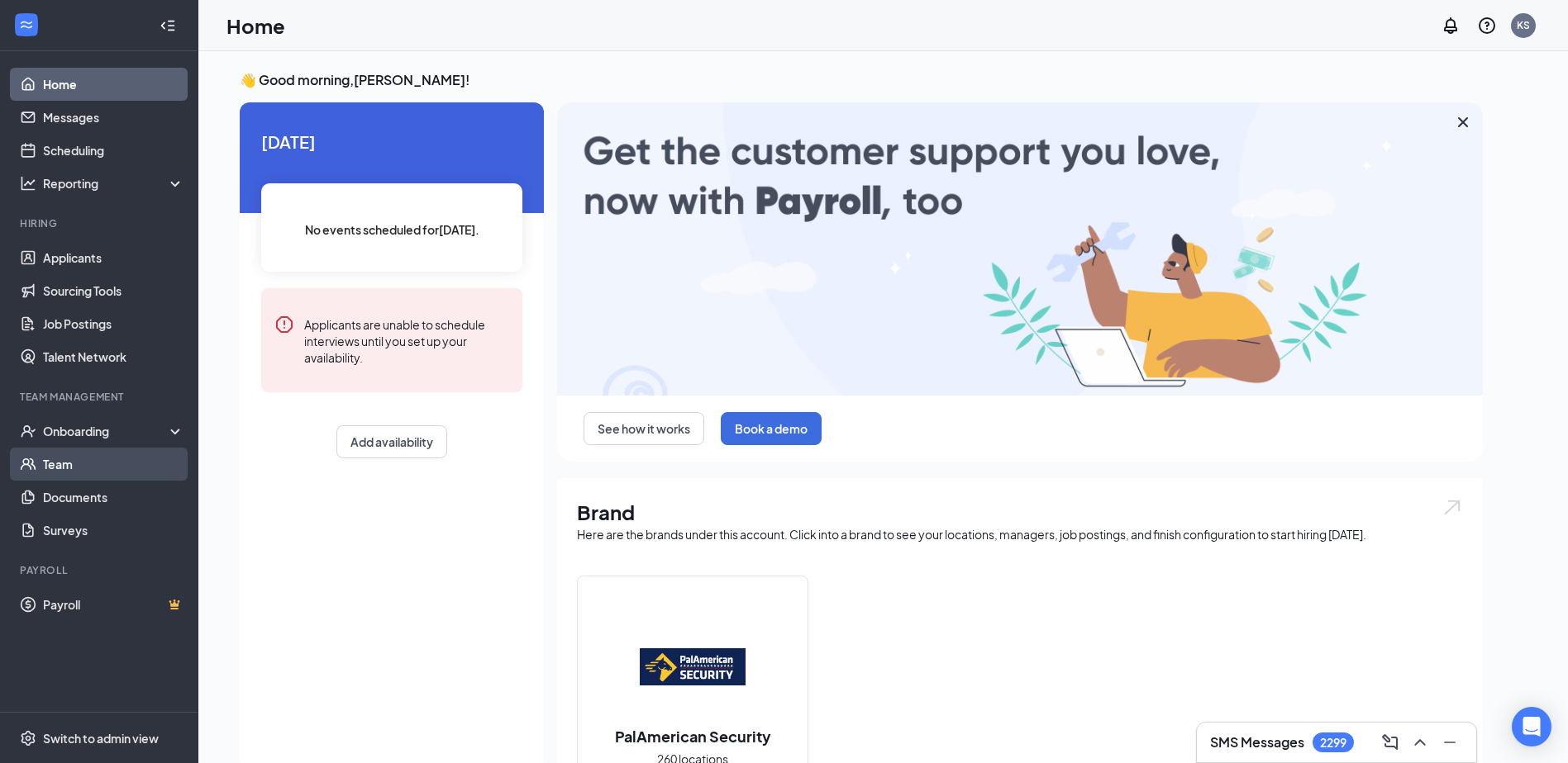
click at [67, 464] on link "Team" at bounding box center [113, 464] width 141 height 33
